Goal: Information Seeking & Learning: Learn about a topic

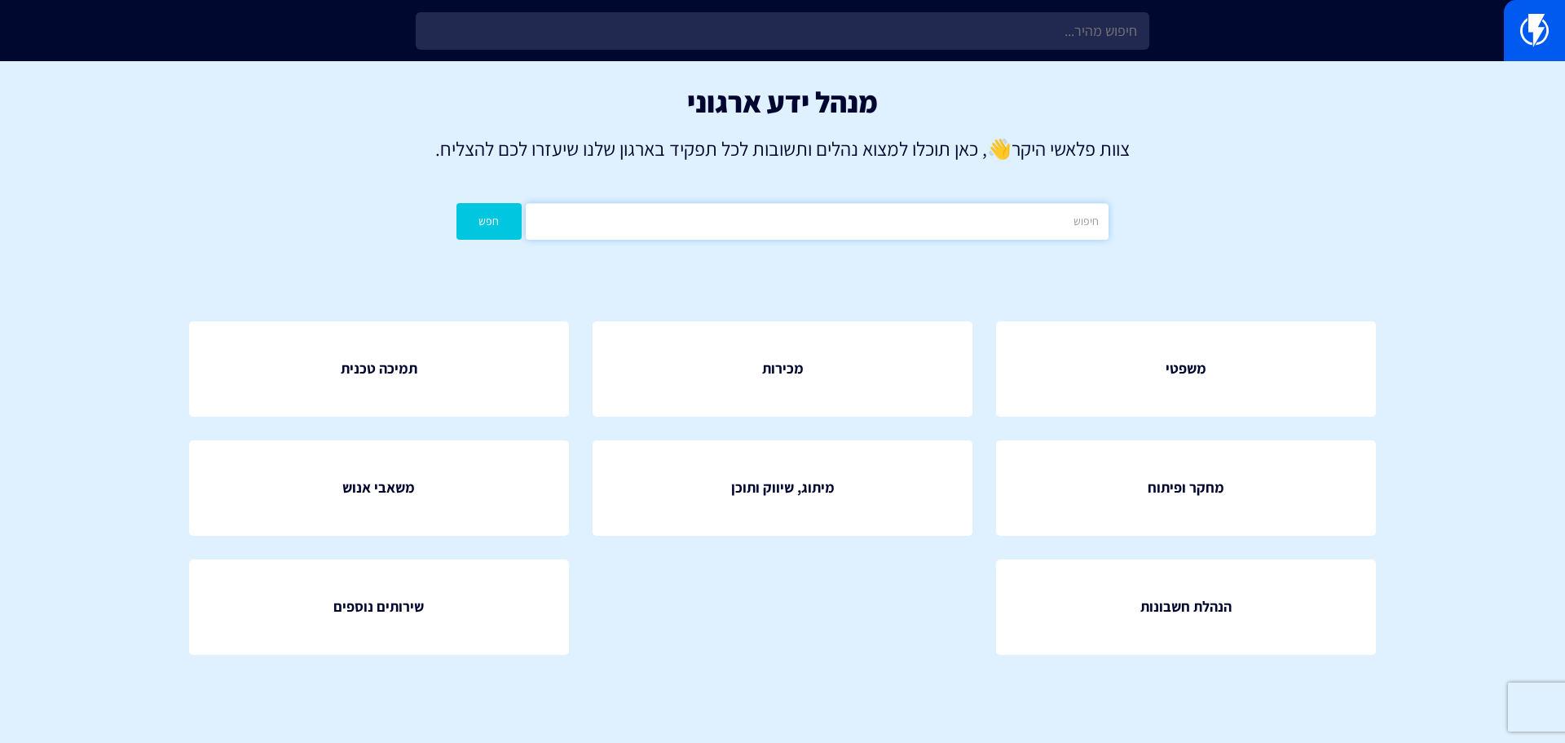
click at [922, 214] on input "text" at bounding box center [817, 221] width 583 height 37
drag, startPoint x: 991, startPoint y: 236, endPoint x: 1206, endPoint y: 239, distance: 215.2
click at [1206, 239] on div "מנהל ידע ארגוני צוות פלאשי היקר 👋 , כאן תוכלו למצוא נהלים ותשובות לכל תפקיד באר…" at bounding box center [782, 166] width 1565 height 211
type input "zendesk"
click at [508, 218] on button "חפש" at bounding box center [488, 221] width 65 height 37
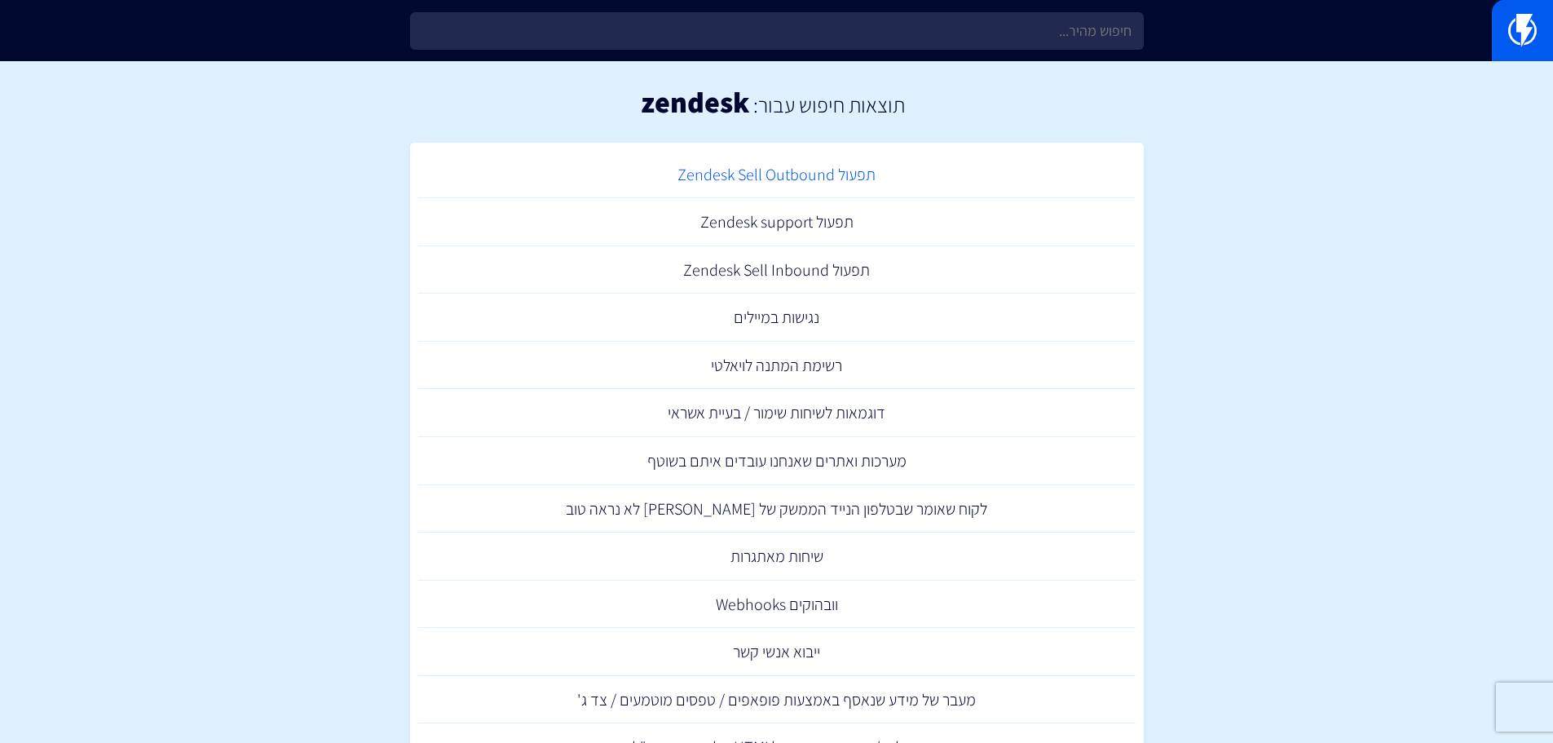
click at [795, 179] on link "תפעול Zendesk Sell Outbound" at bounding box center [776, 175] width 717 height 48
click at [811, 327] on link "נגישות במיילים" at bounding box center [776, 317] width 717 height 48
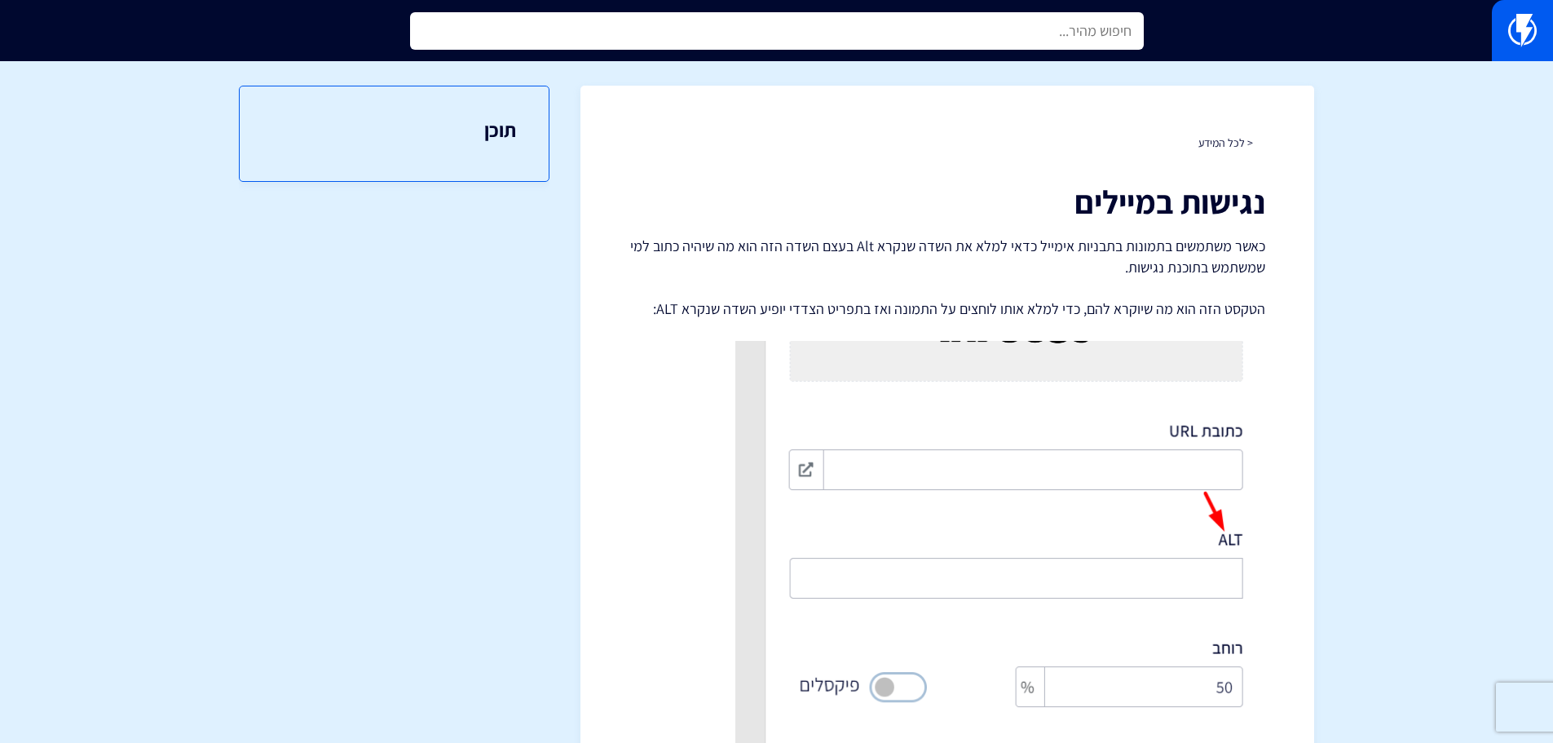
click at [1112, 46] on input "text" at bounding box center [777, 30] width 734 height 37
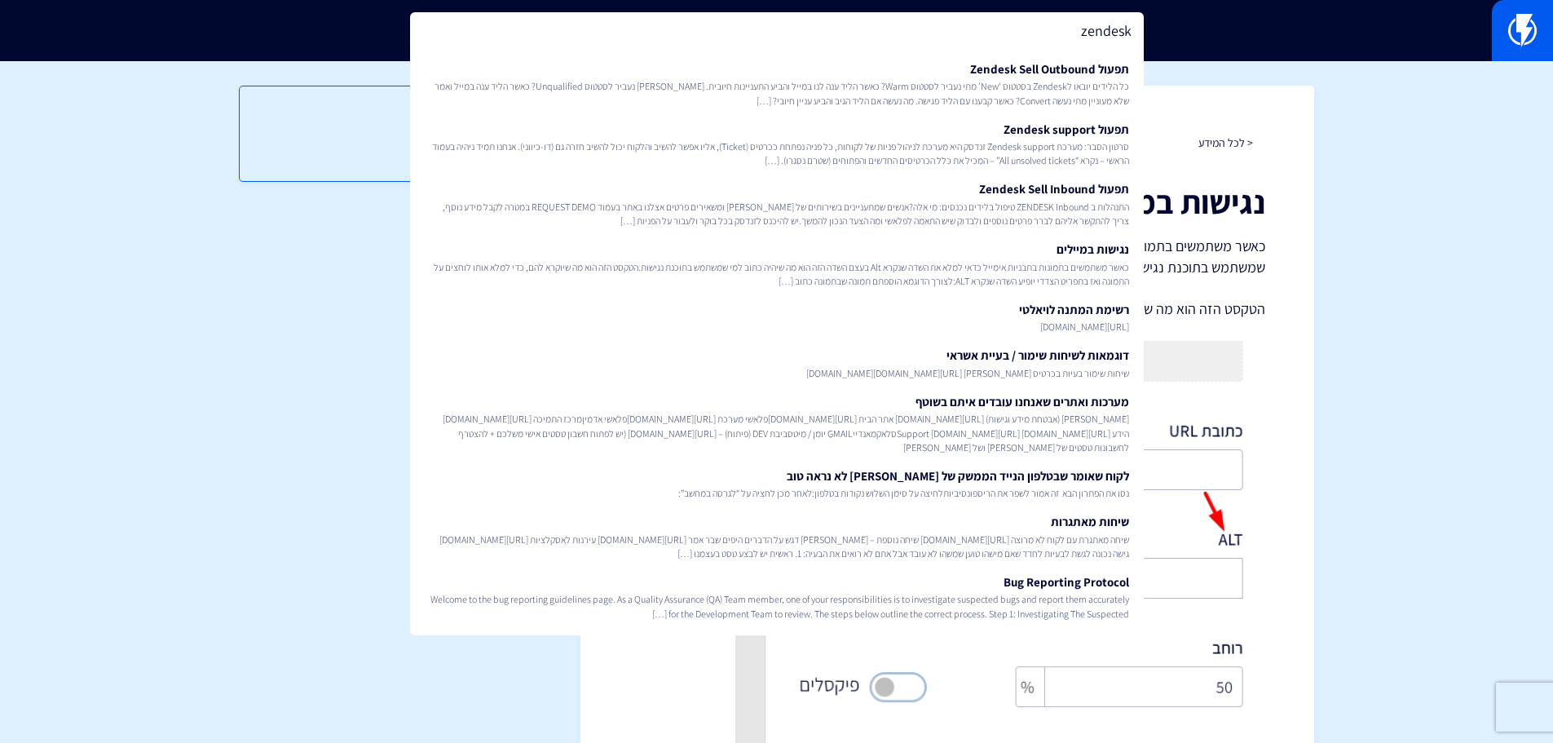
drag, startPoint x: 1060, startPoint y: 30, endPoint x: 1194, endPoint y: 29, distance: 134.5
click at [1194, 29] on div "zendesk תפעול Zendesk Sell Outbound כל הלידים יובאו לZendesk בסטטוס ‘New’ מתי נ…" at bounding box center [776, 30] width 1553 height 61
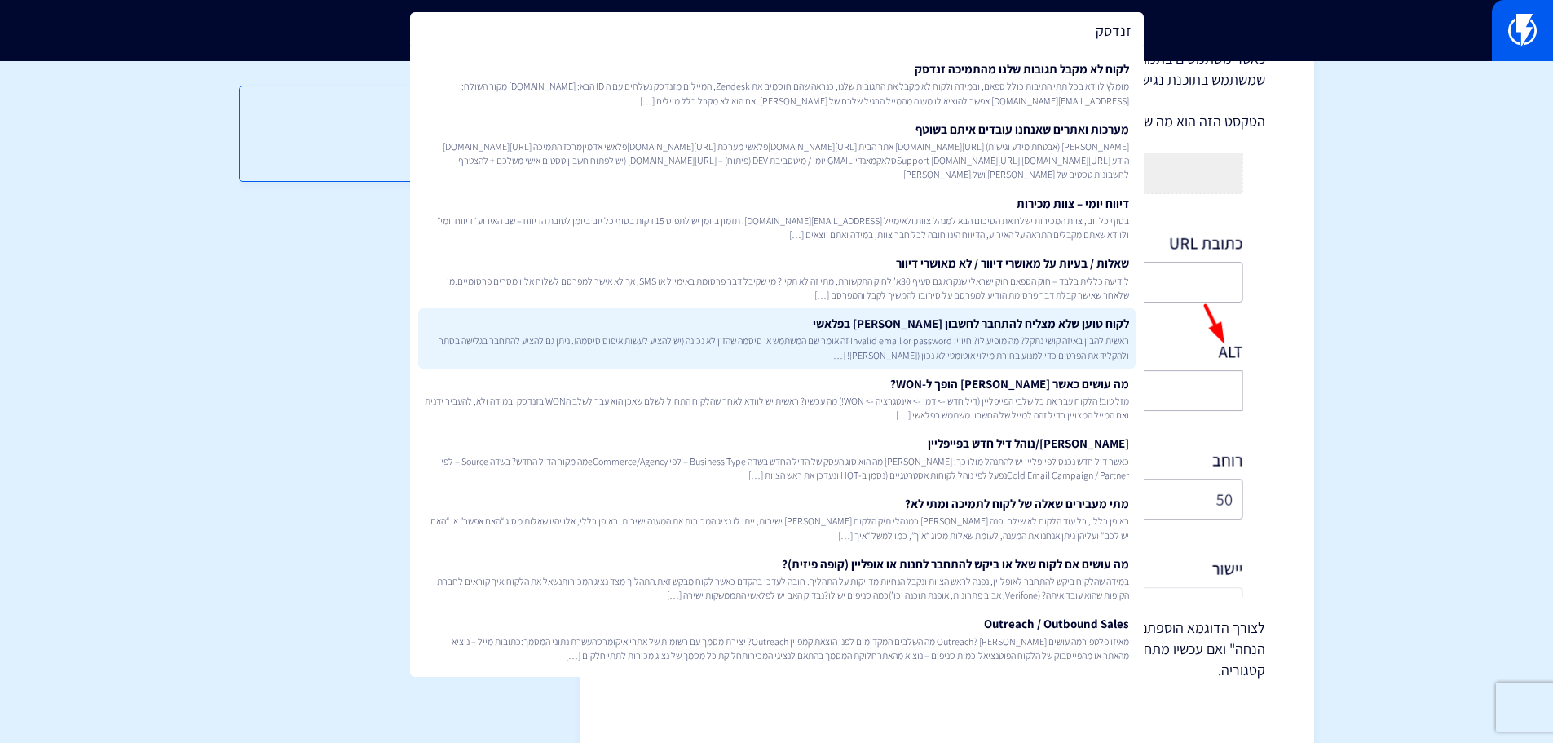
scroll to position [202, 0]
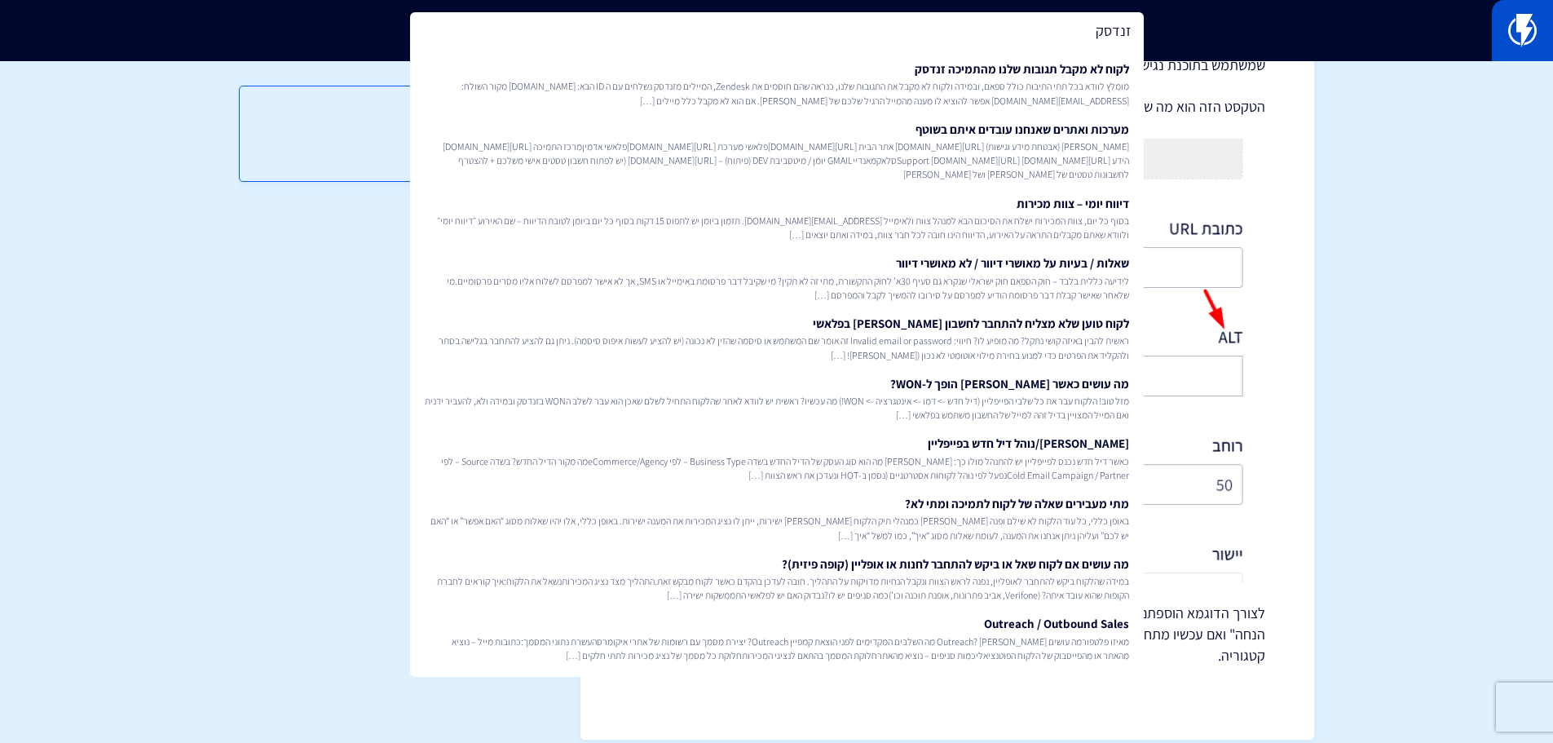
type input "זנדסק"
click at [1508, 30] on img at bounding box center [1522, 30] width 29 height 33
